Goal: Task Accomplishment & Management: Complete application form

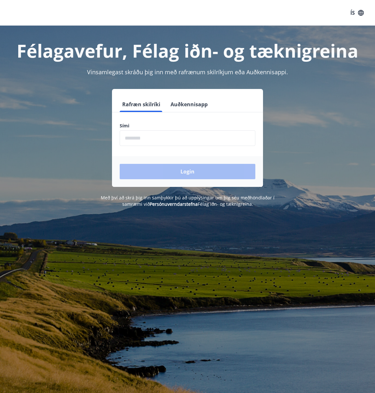
click at [186, 139] on input "phone" at bounding box center [188, 138] width 136 height 16
type input "********"
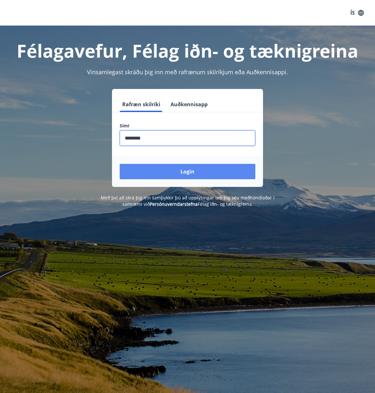
click at [210, 177] on button "Login" at bounding box center [188, 171] width 136 height 15
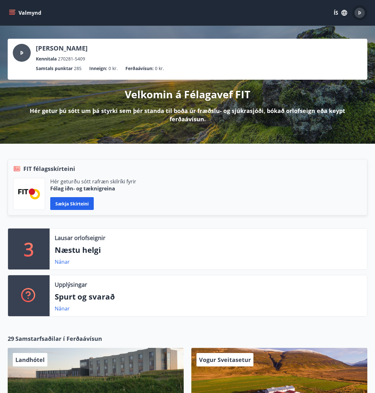
click at [358, 14] on div "Þ" at bounding box center [360, 13] width 10 height 10
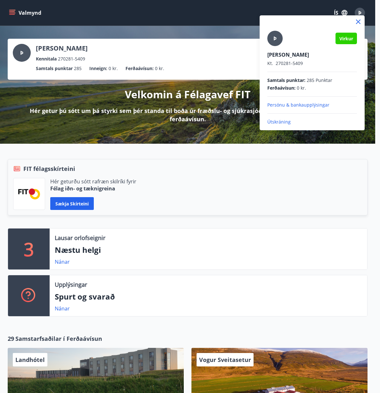
click at [30, 11] on div at bounding box center [190, 196] width 380 height 393
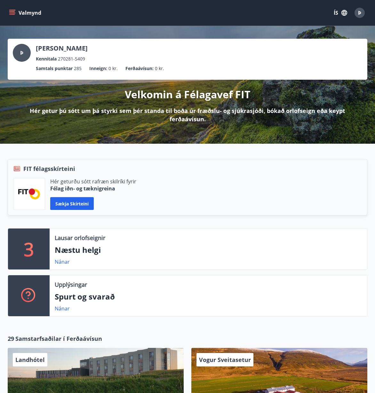
click at [17, 11] on button "Valmynd" at bounding box center [26, 13] width 36 height 12
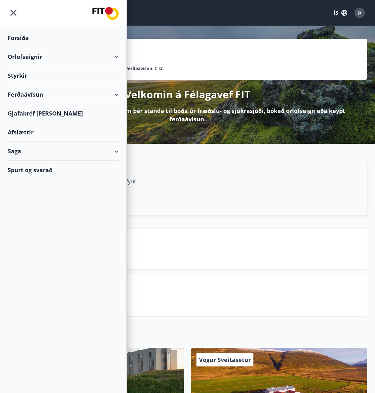
click at [29, 134] on div "Afslættir" at bounding box center [63, 132] width 111 height 19
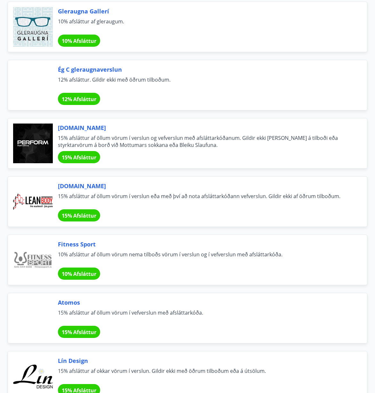
scroll to position [96, 0]
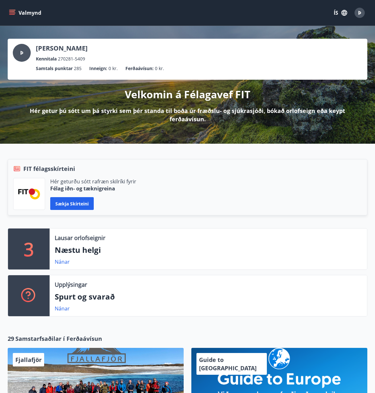
click at [27, 12] on button "Valmynd" at bounding box center [26, 13] width 36 height 12
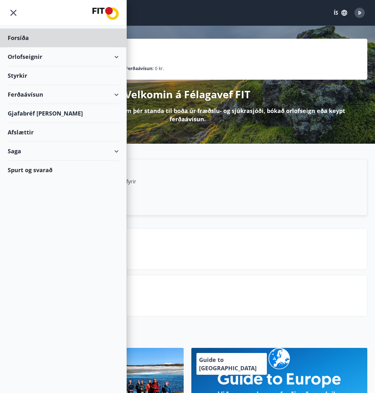
click at [56, 47] on div "Styrkir" at bounding box center [63, 37] width 111 height 19
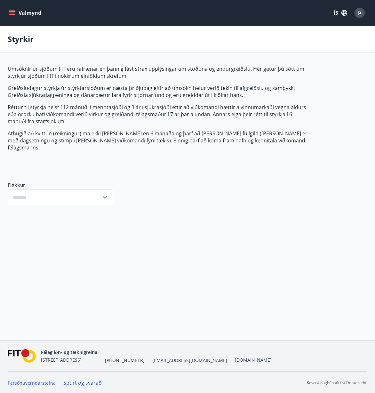
type input "***"
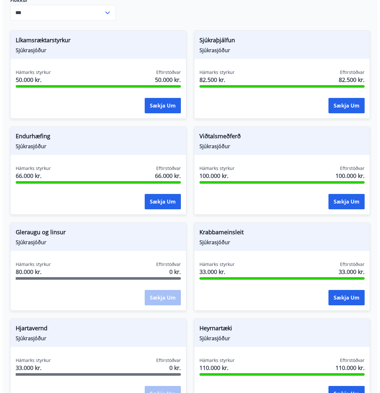
scroll to position [192, 0]
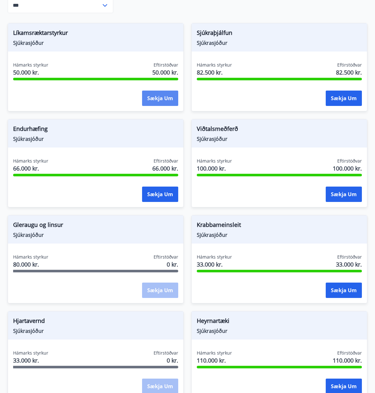
click at [158, 92] on button "Sækja um" at bounding box center [160, 98] width 36 height 15
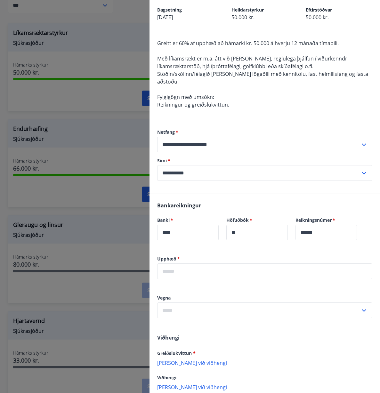
scroll to position [65, 0]
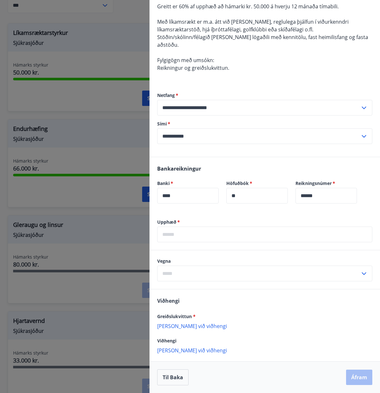
click at [287, 238] on input "text" at bounding box center [264, 235] width 215 height 16
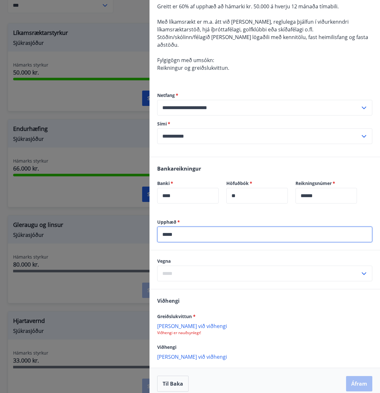
type input "*****"
click at [286, 272] on input "text" at bounding box center [258, 274] width 203 height 16
click at [288, 284] on li "Líkamsrækt" at bounding box center [264, 287] width 214 height 12
type input "**********"
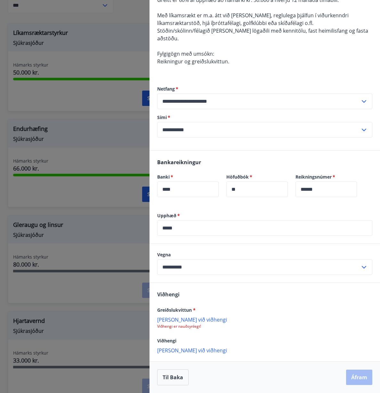
click at [296, 320] on p "Bæta við viðhengi" at bounding box center [264, 319] width 215 height 6
click at [187, 322] on p "Bæta við viðhengi" at bounding box center [264, 319] width 215 height 6
click at [355, 376] on button "Áfram" at bounding box center [359, 377] width 26 height 15
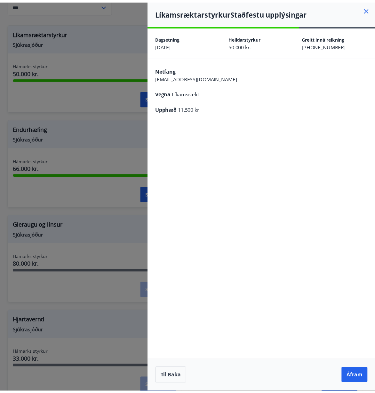
scroll to position [0, 0]
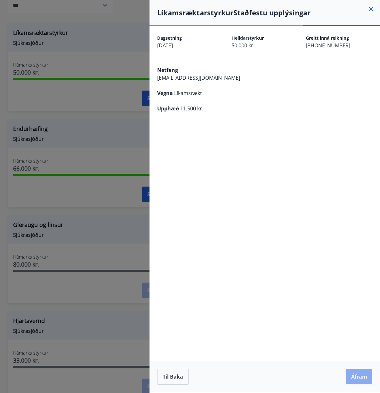
click at [366, 384] on button "Áfram" at bounding box center [359, 376] width 26 height 15
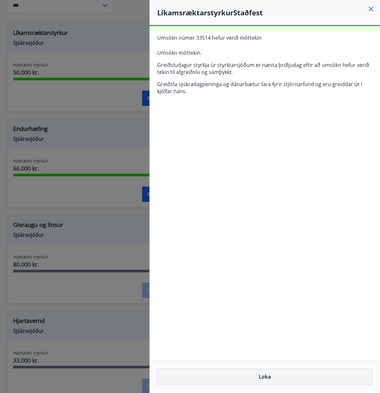
click at [255, 375] on button "Loka" at bounding box center [264, 377] width 215 height 16
